Goal: Task Accomplishment & Management: Use online tool/utility

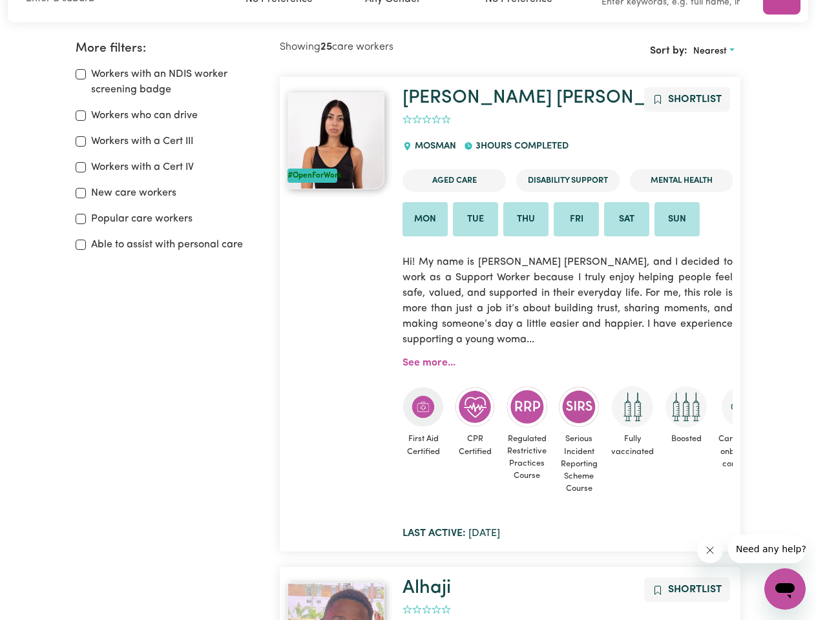
click at [408, 310] on p "Hi! My name is [PERSON_NAME] [PERSON_NAME], and I decided to work as a Support …" at bounding box center [568, 301] width 330 height 109
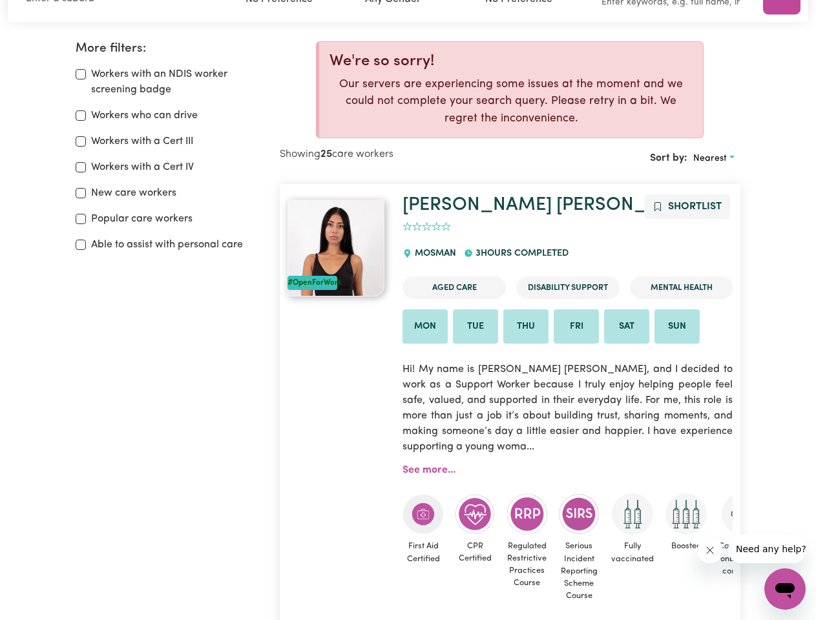
click at [686, 100] on p "Our servers are experiencing some issues at the moment and we could not complet…" at bounding box center [511, 101] width 363 height 51
click at [407, 120] on p "Our servers are experiencing some issues at the moment and we could not complet…" at bounding box center [511, 101] width 363 height 51
click at [417, 120] on p "Our servers are experiencing some issues at the moment and we could not complet…" at bounding box center [511, 101] width 363 height 51
